Goal: Information Seeking & Learning: Learn about a topic

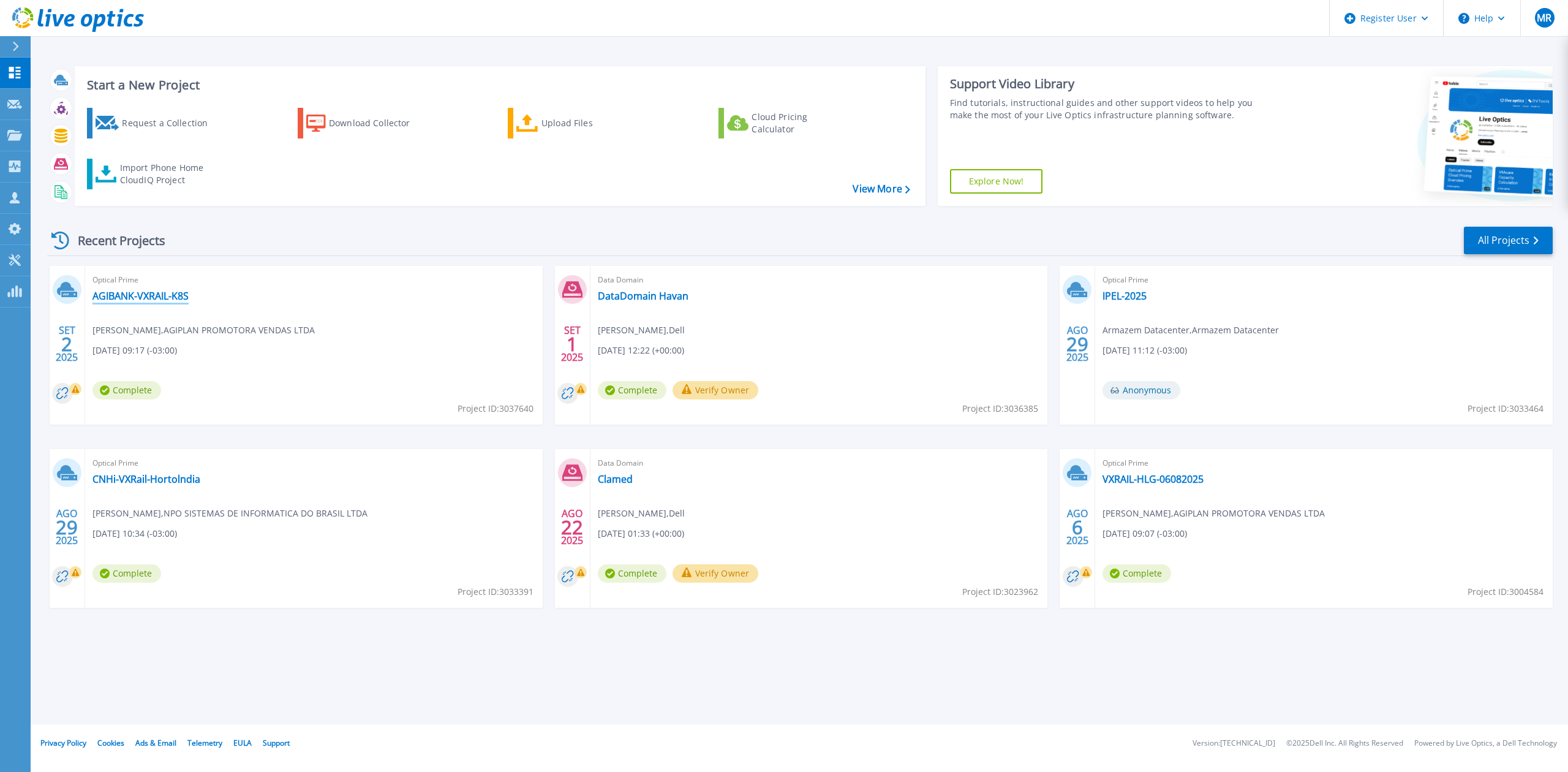
click at [135, 299] on link "AGIBANK-VXRAIL-K8S" at bounding box center [140, 296] width 96 height 12
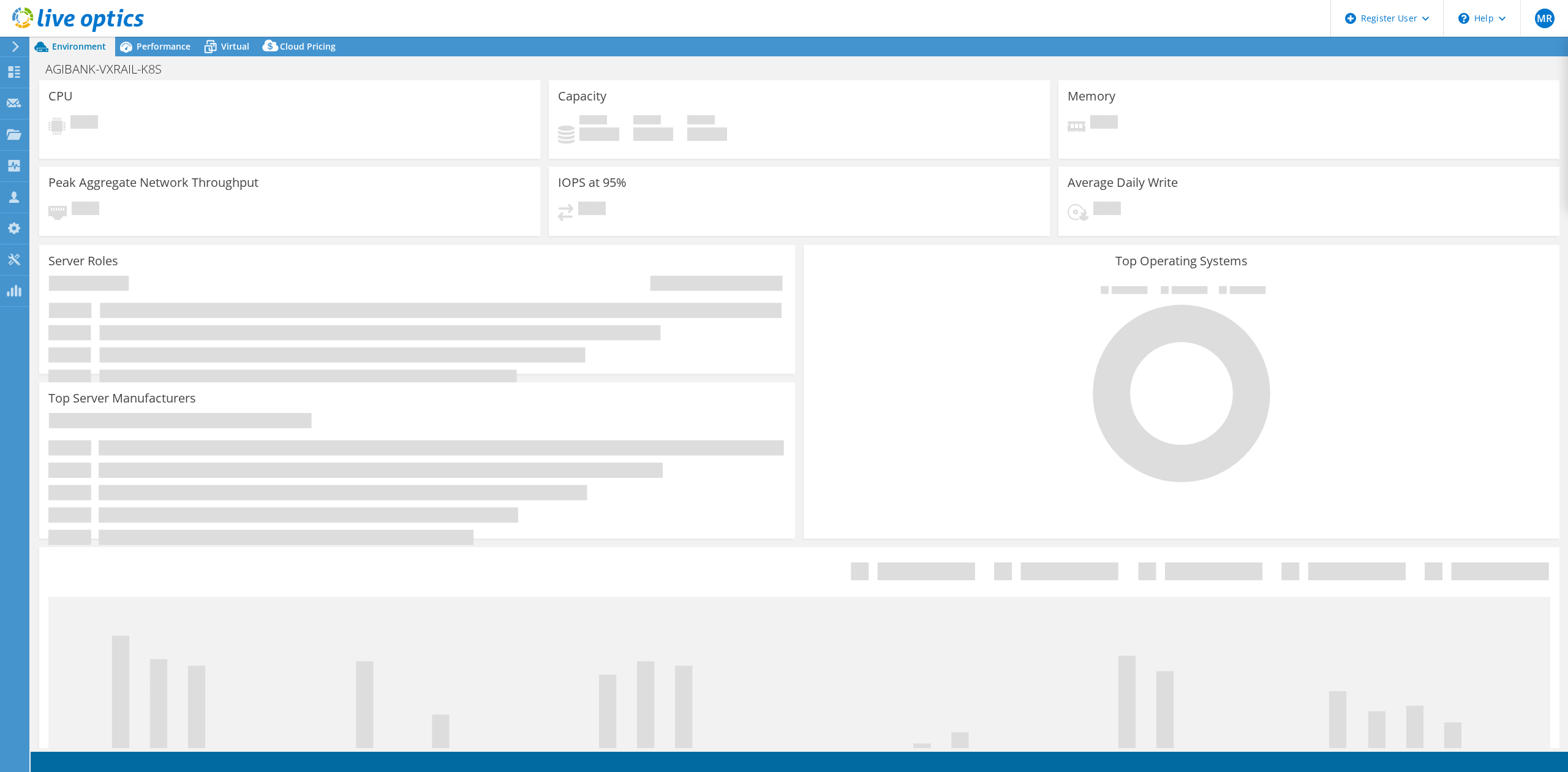
select select "USD"
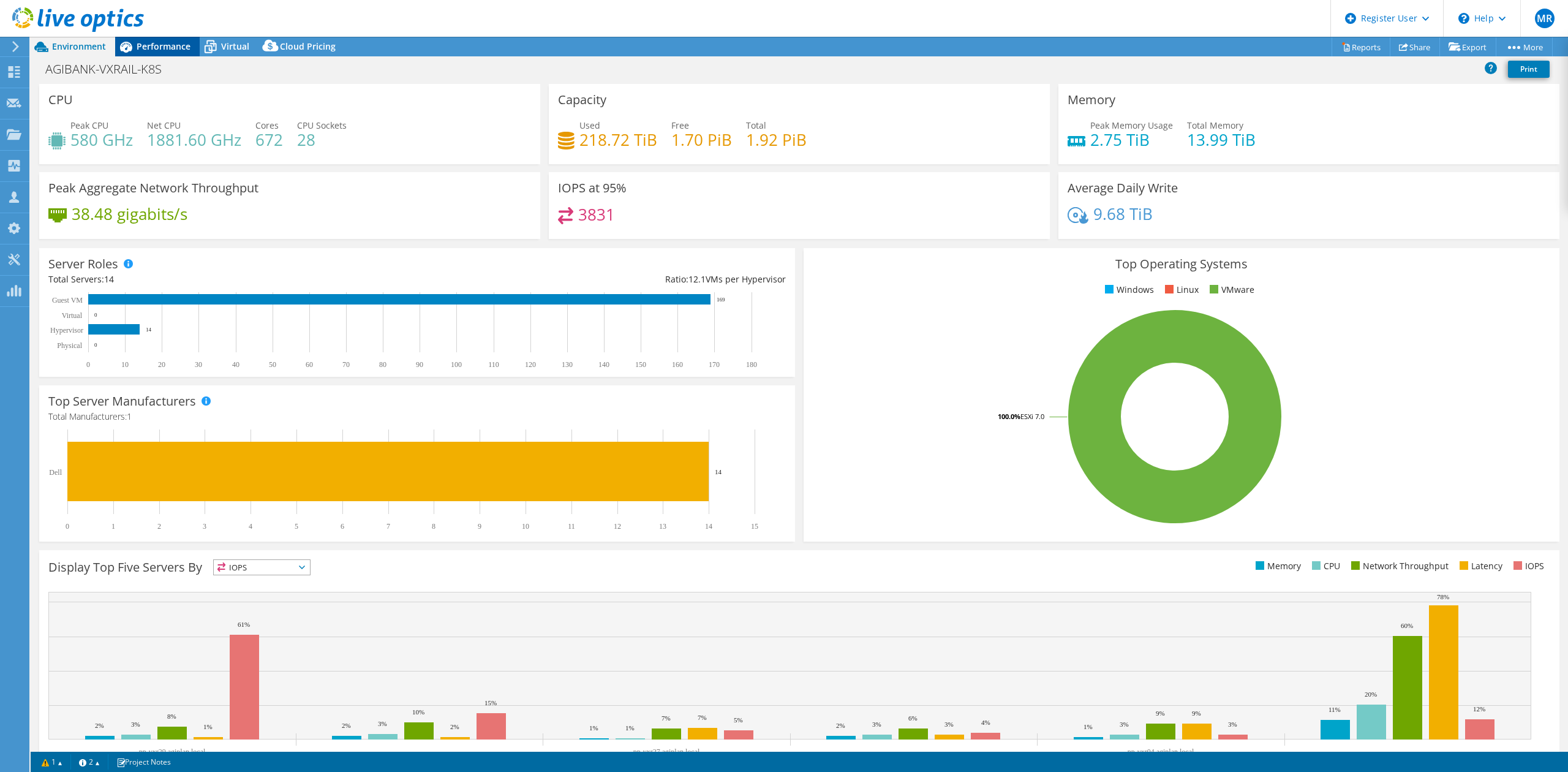
click at [153, 50] on span "Performance" at bounding box center [163, 46] width 54 height 12
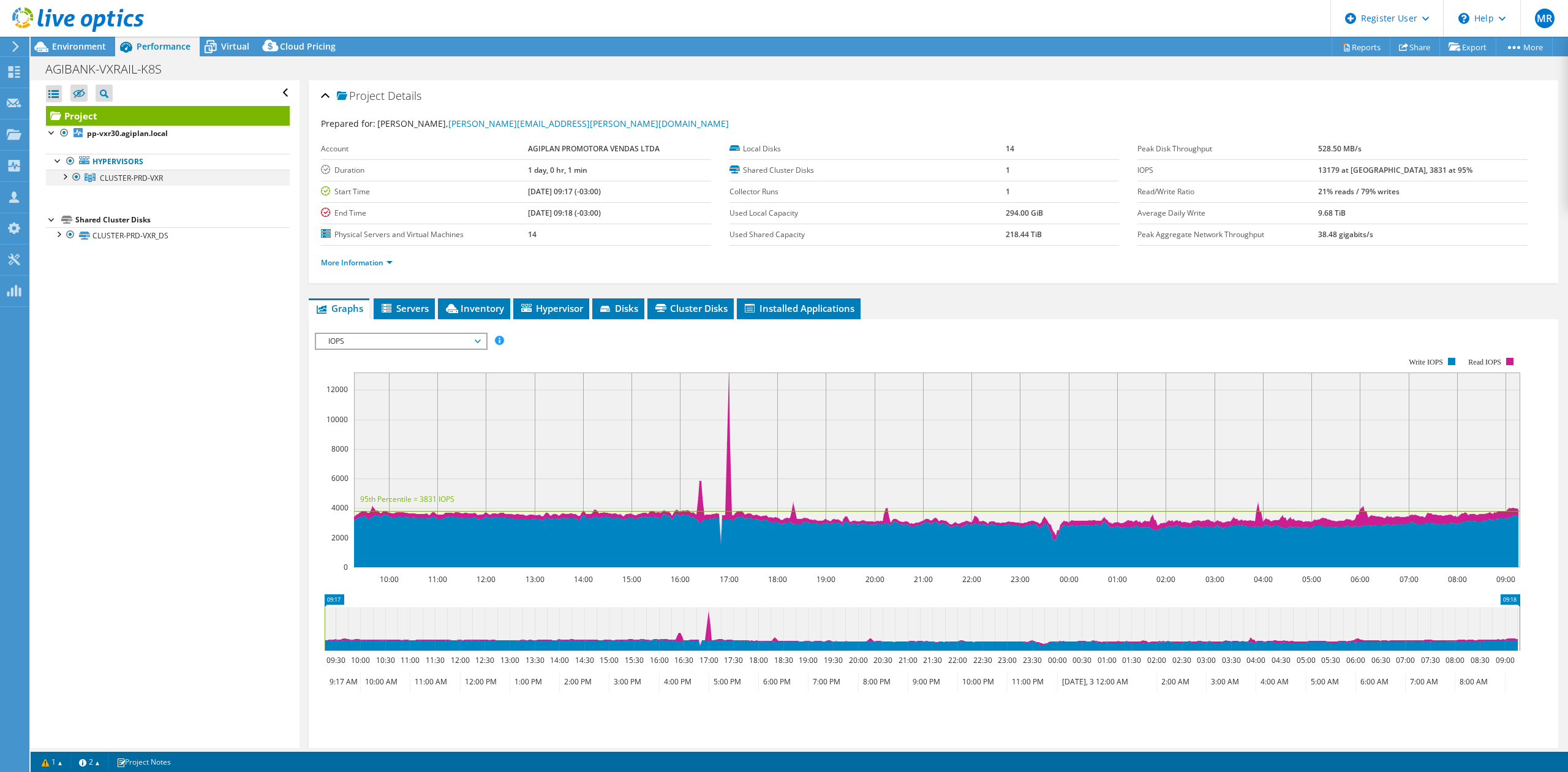
click at [64, 176] on div at bounding box center [65, 176] width 12 height 12
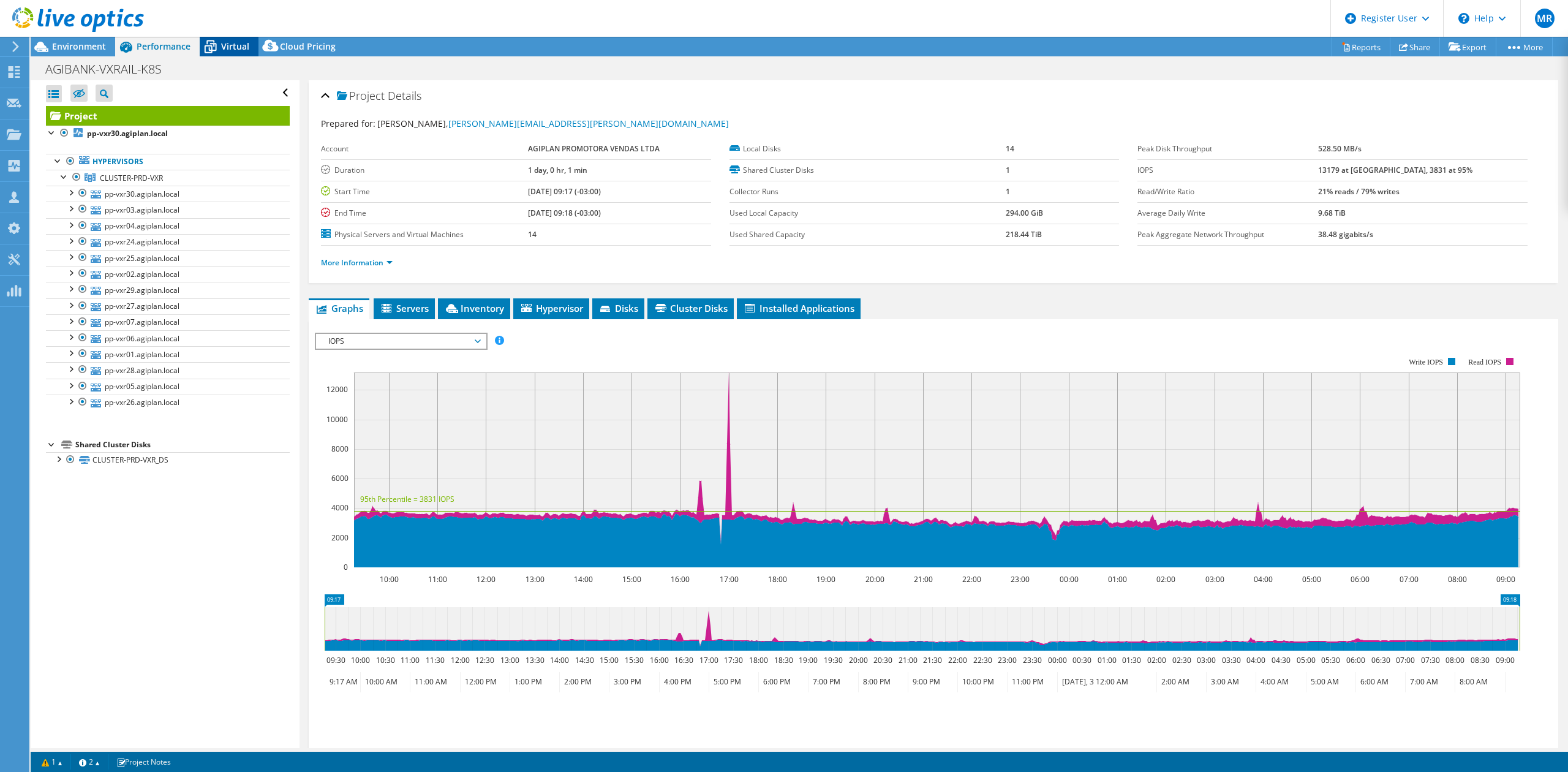
click at [226, 49] on span "Virtual" at bounding box center [235, 46] width 28 height 12
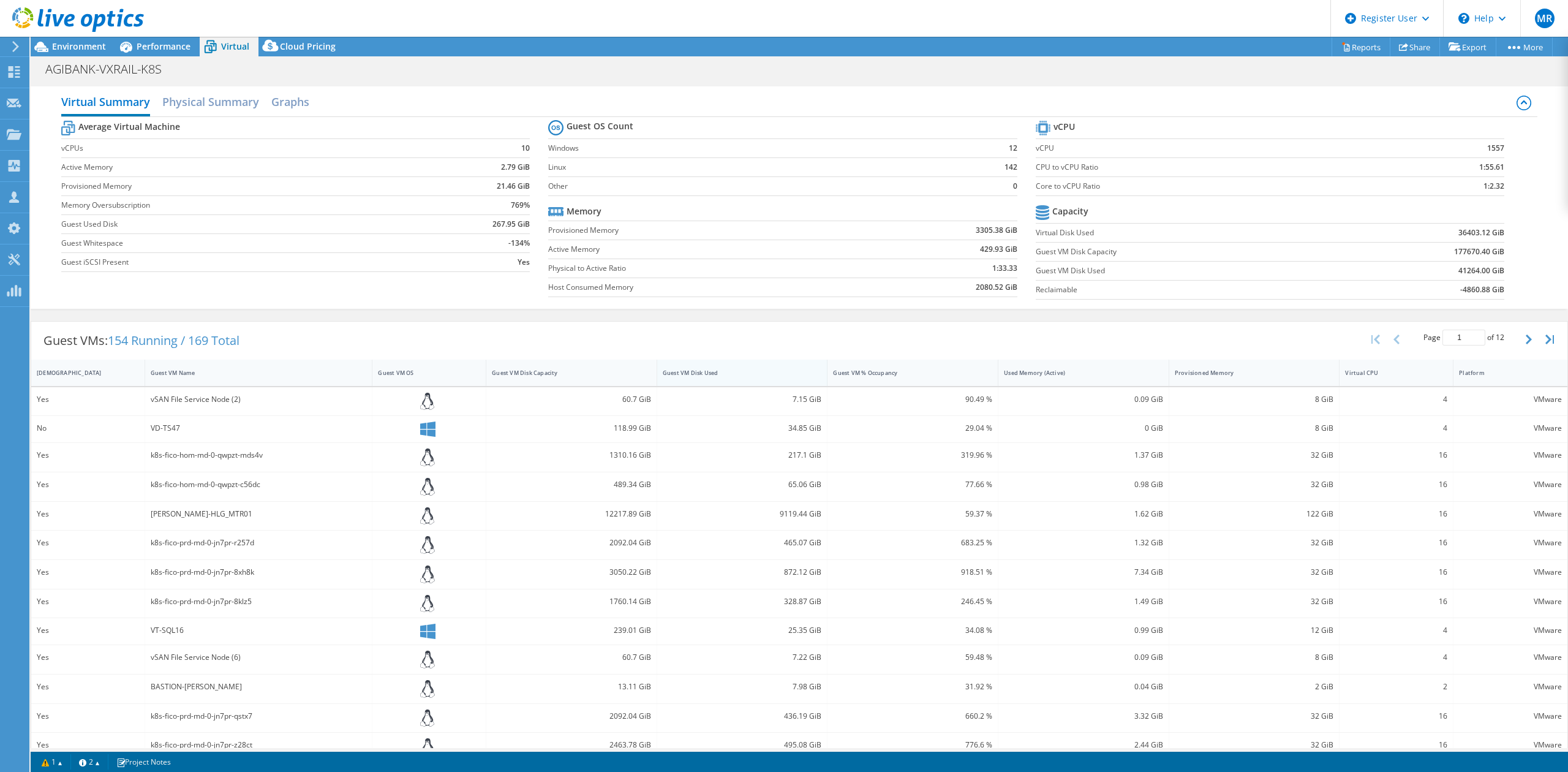
click at [782, 377] on div "Guest VM Disk Used" at bounding box center [734, 373] width 144 height 8
click at [779, 402] on div "9119.44 GiB" at bounding box center [742, 398] width 159 height 13
click at [165, 44] on span "Performance" at bounding box center [163, 46] width 54 height 12
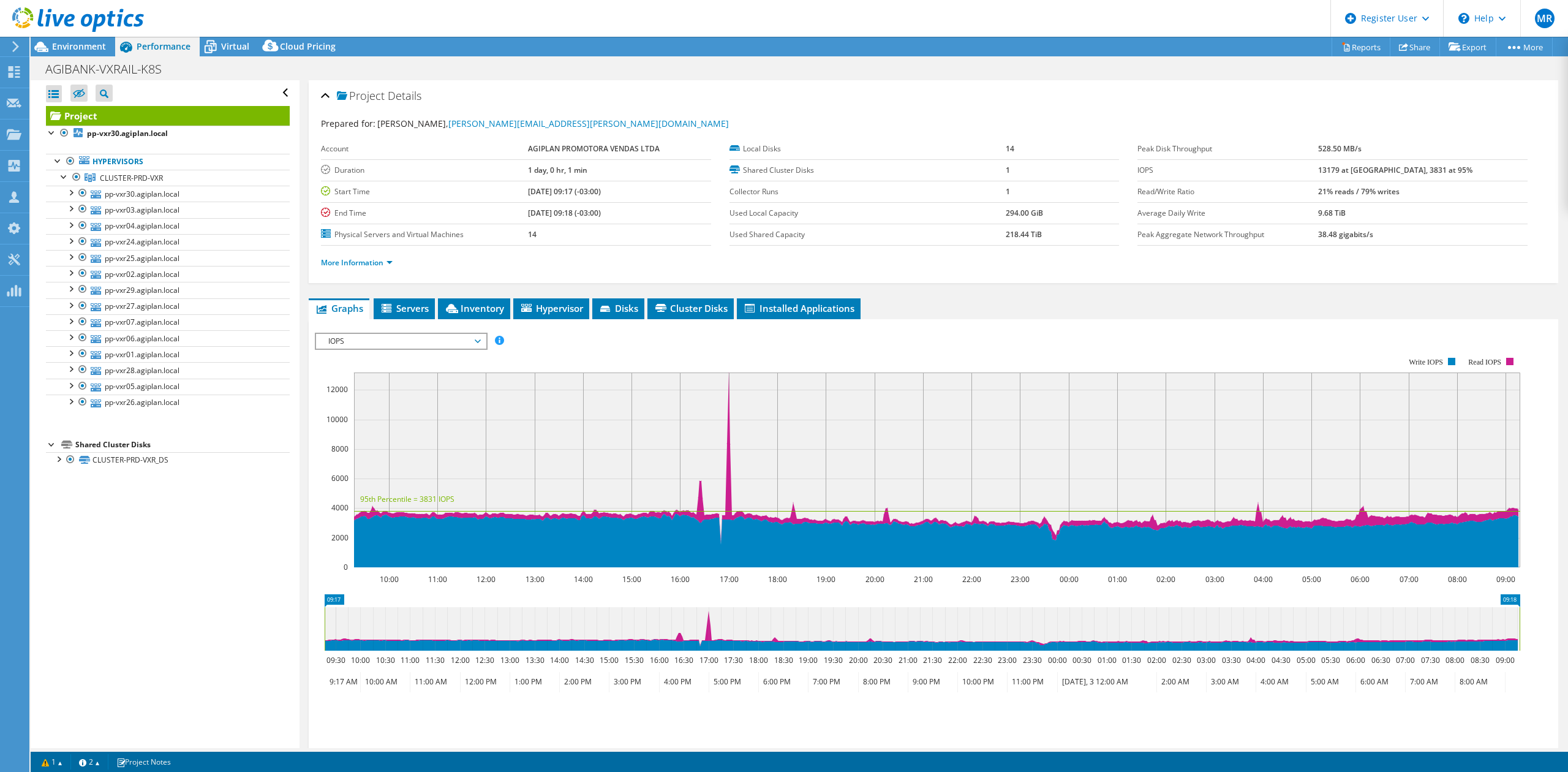
click at [80, 39] on div at bounding box center [72, 20] width 144 height 41
click at [62, 464] on div at bounding box center [58, 459] width 12 height 12
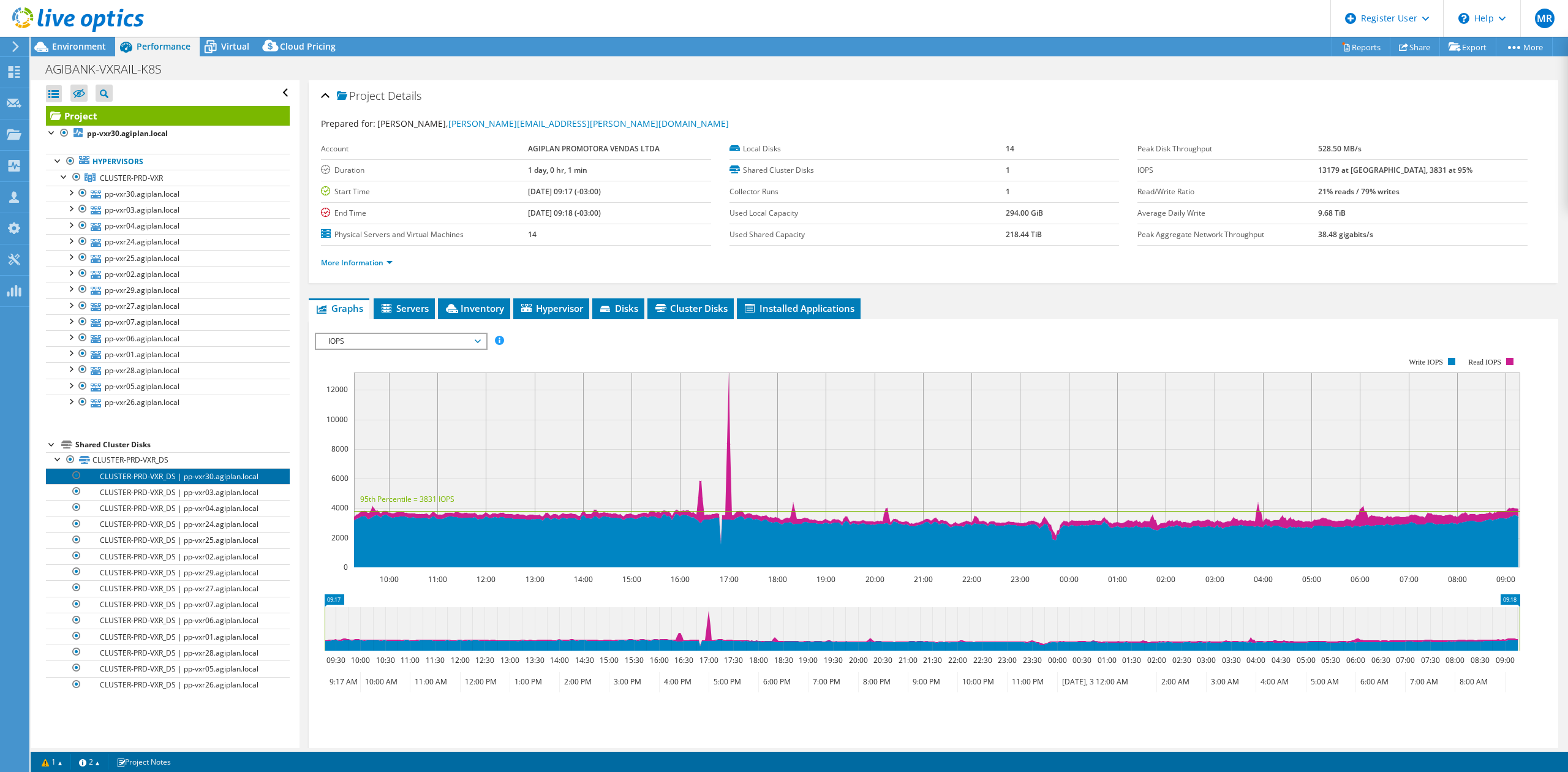
click at [244, 483] on link "CLUSTER-PRD-VXR_DS | pp-vxr30.agiplan.local" at bounding box center [168, 476] width 244 height 16
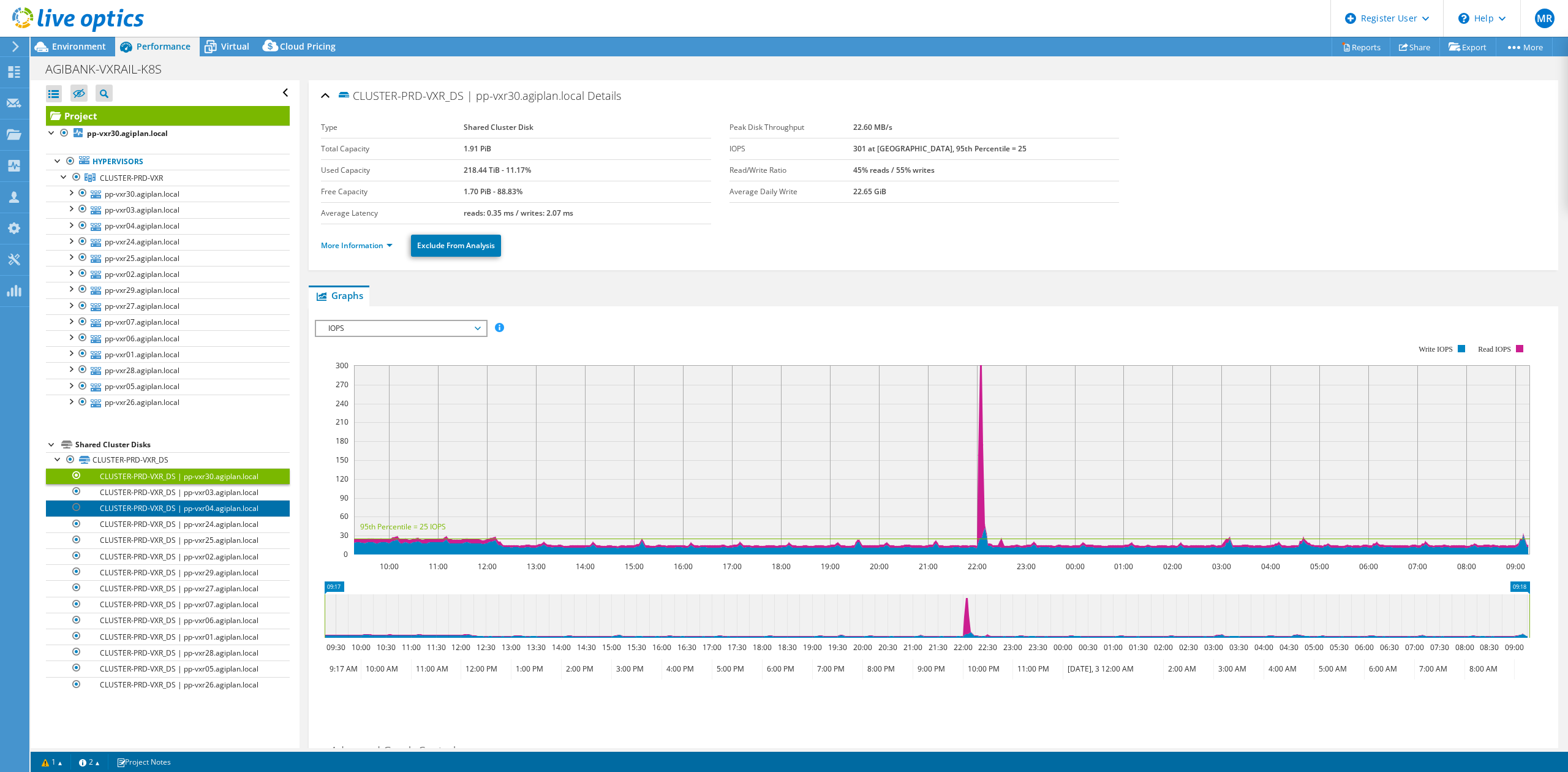
click at [239, 513] on link "CLUSTER-PRD-VXR_DS | pp-vxr04.agiplan.local" at bounding box center [168, 508] width 244 height 16
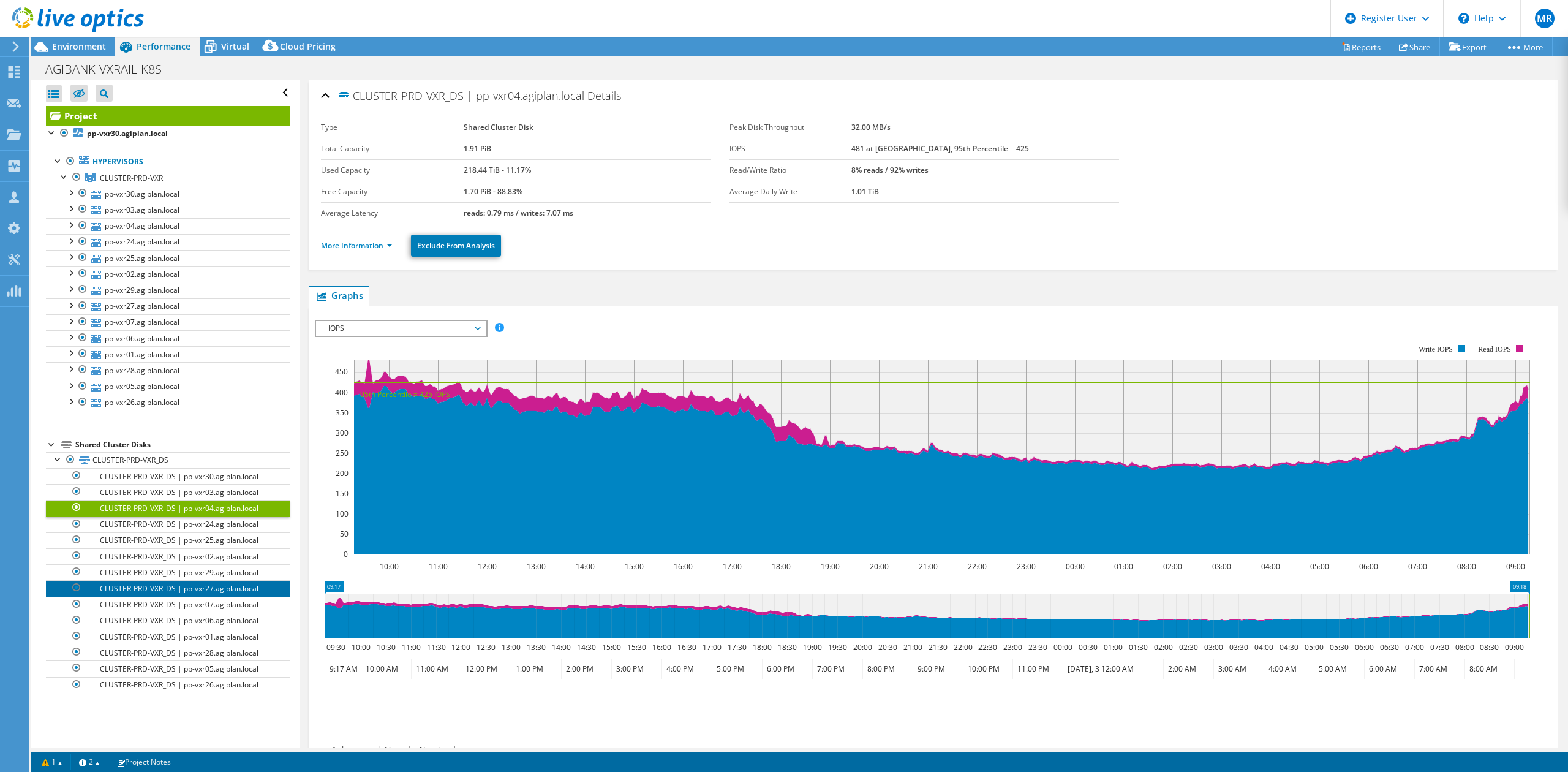
click at [228, 595] on link "CLUSTER-PRD-VXR_DS | pp-vxr27.agiplan.local" at bounding box center [168, 588] width 244 height 16
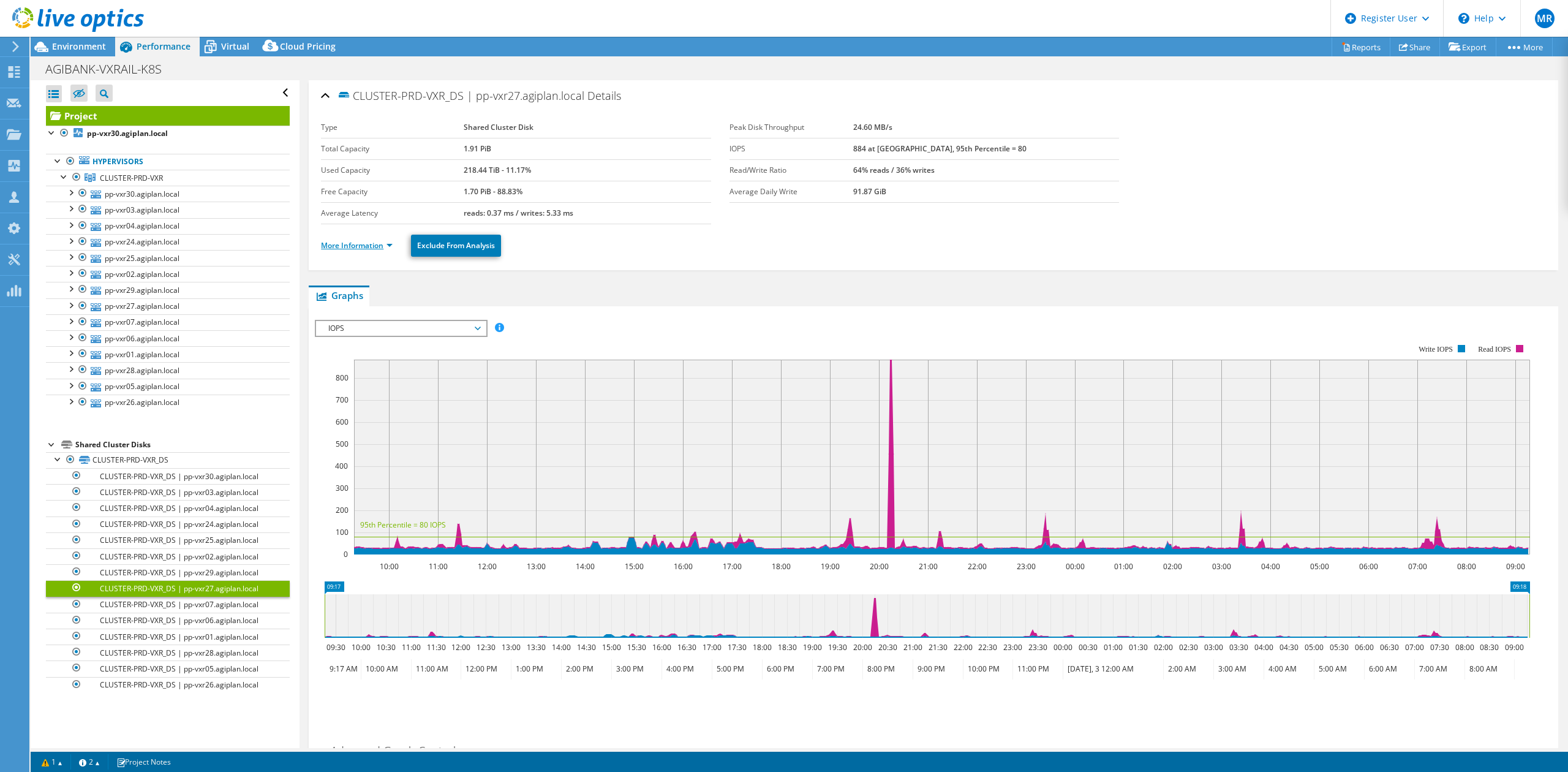
click at [350, 248] on link "More Information" at bounding box center [357, 245] width 72 height 10
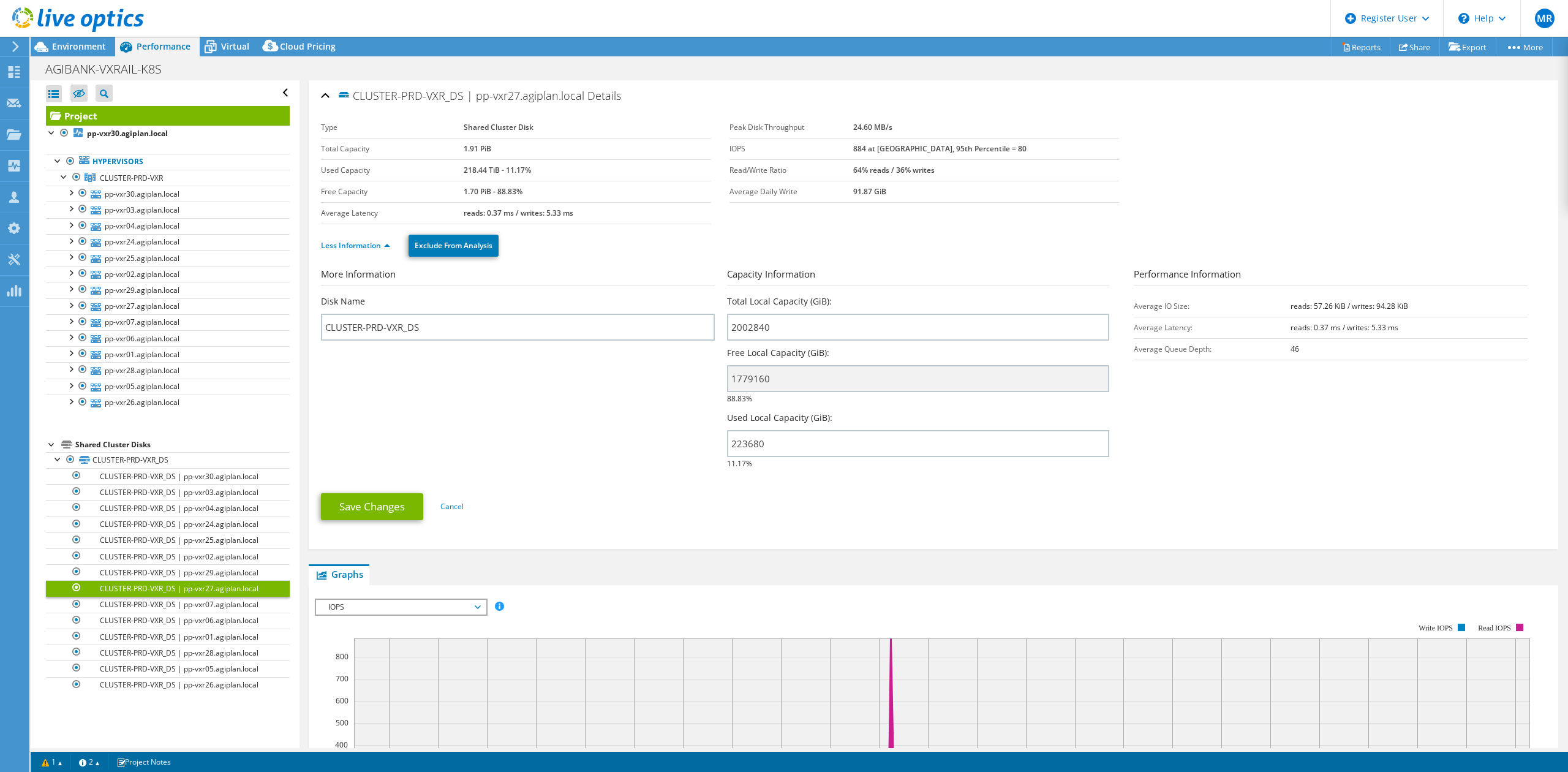
click at [464, 147] on b "1.91 PiB" at bounding box center [477, 148] width 27 height 10
click at [82, 51] on span "Environment" at bounding box center [79, 46] width 54 height 12
